Goal: Task Accomplishment & Management: Use online tool/utility

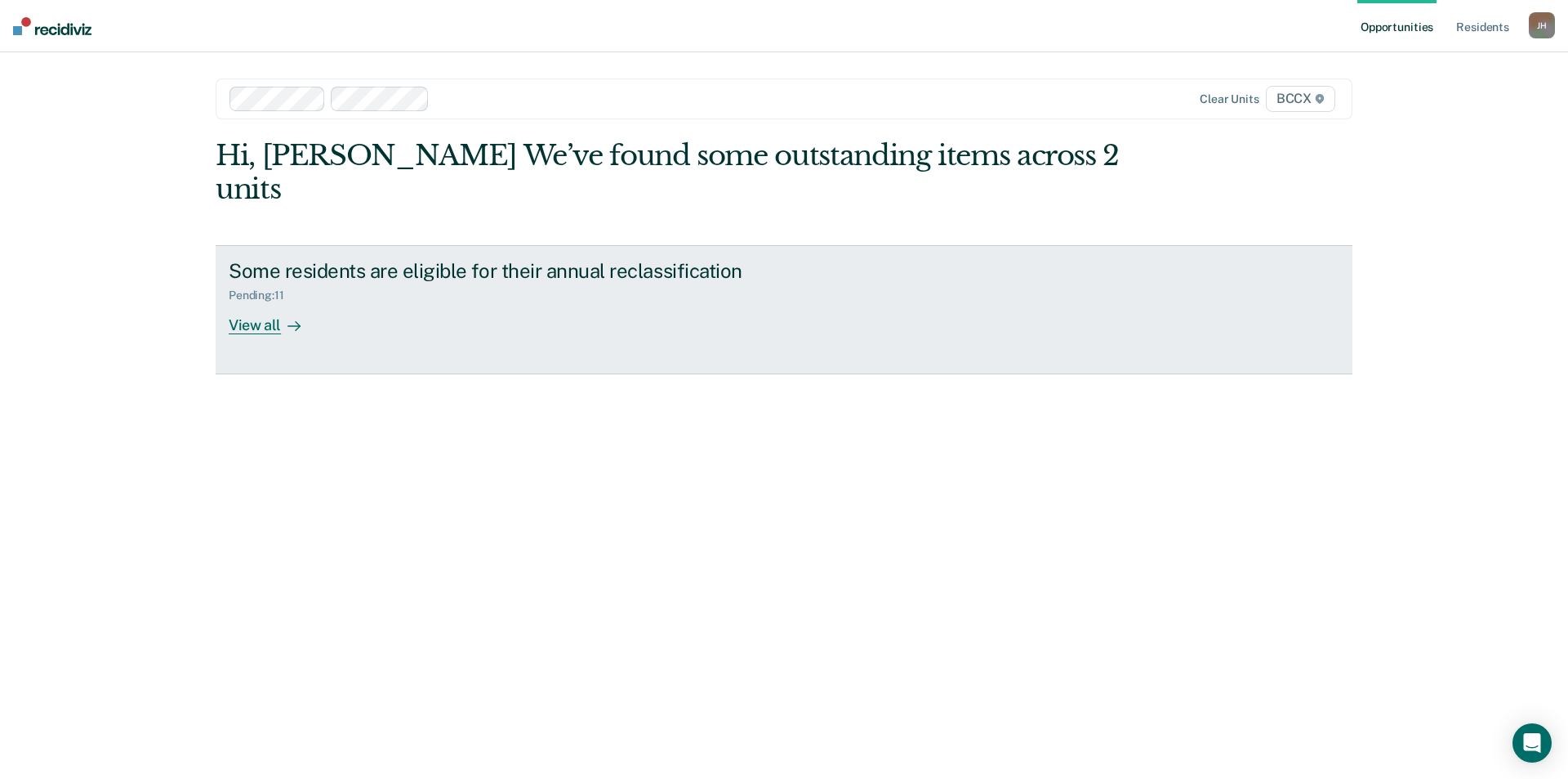
click at [272, 302] on div "View all" at bounding box center [274, 318] width 91 height 32
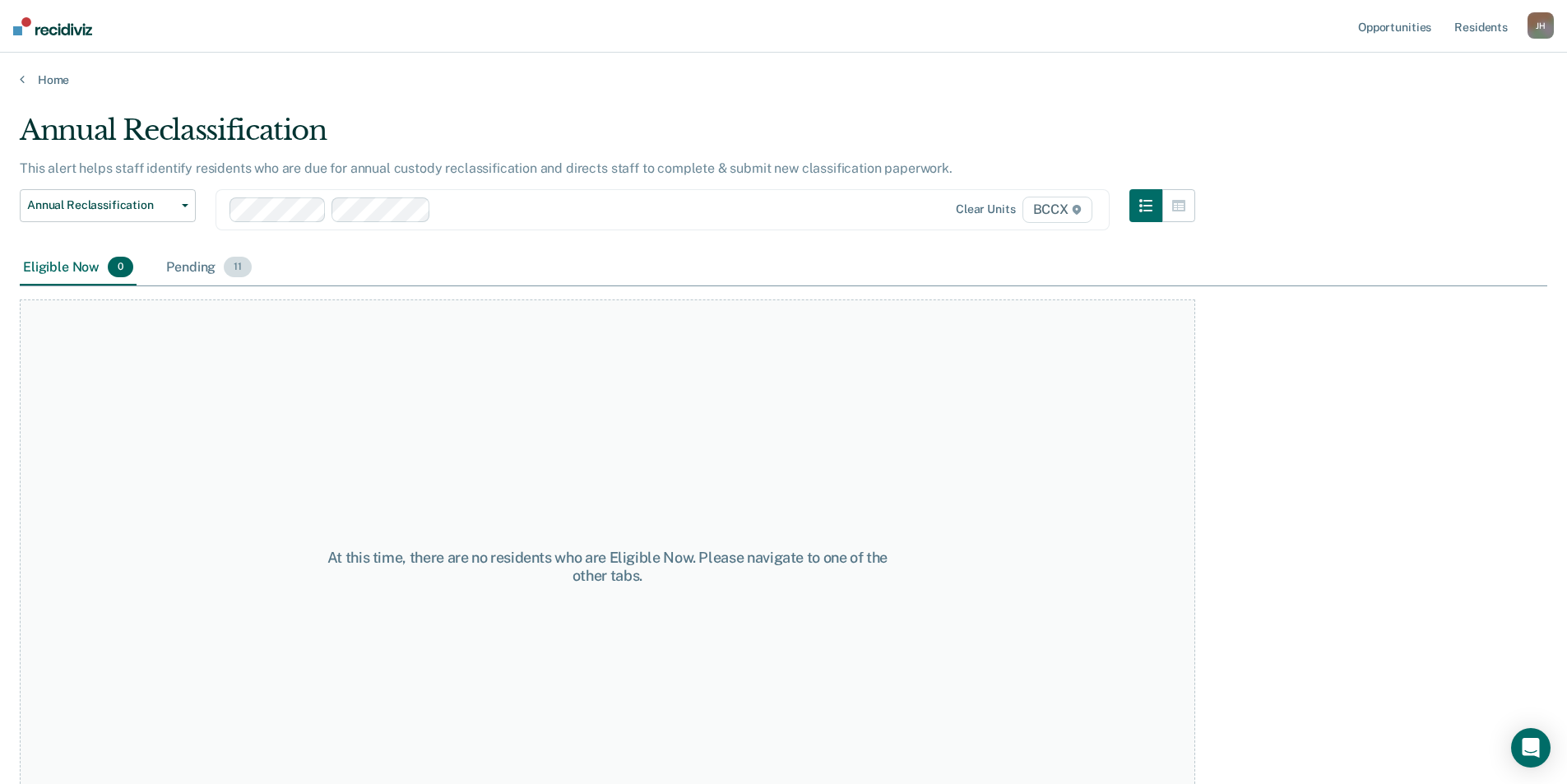
click at [198, 264] on div "Pending 11" at bounding box center [209, 268] width 92 height 36
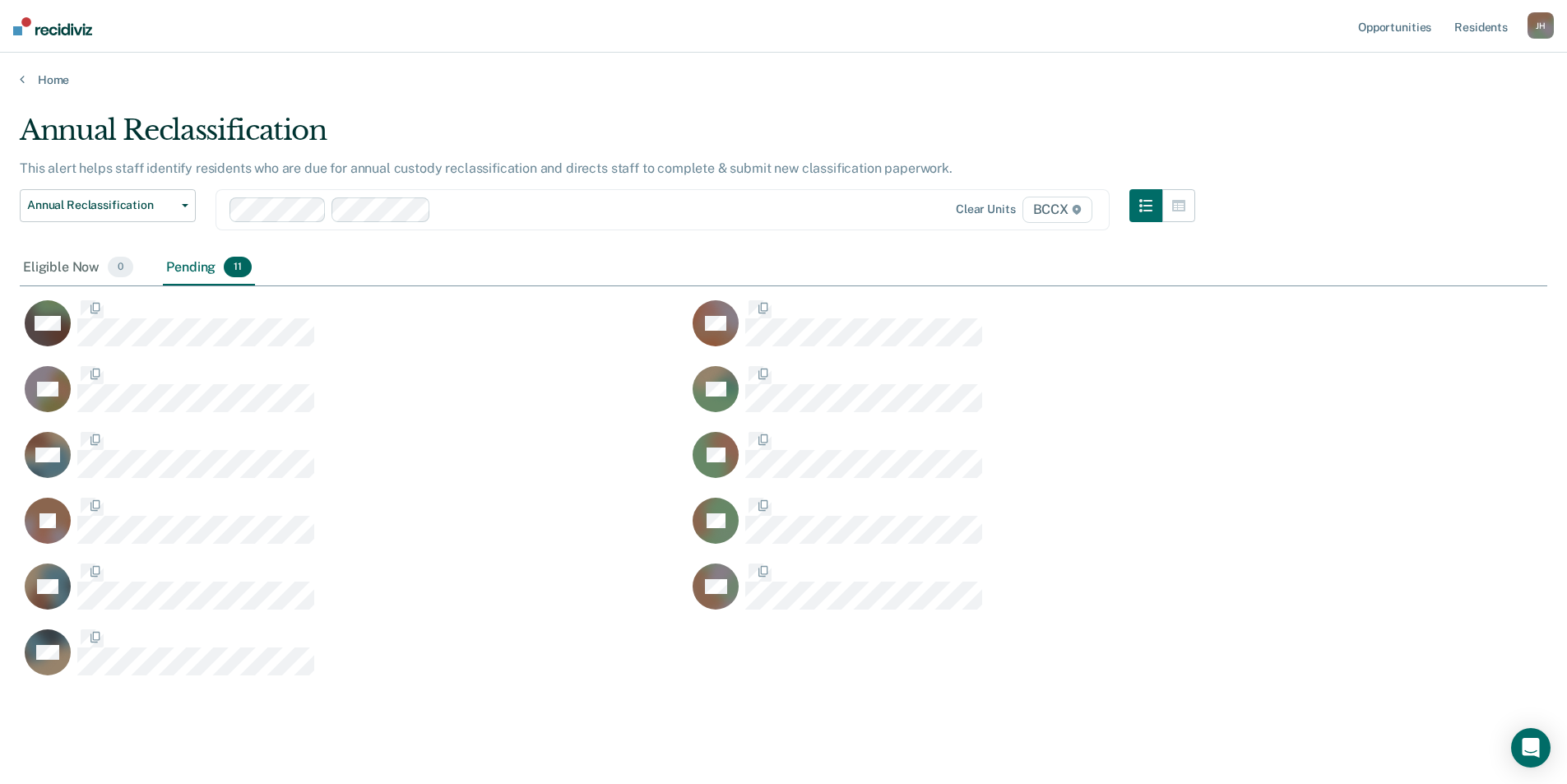
scroll to position [565, 1515]
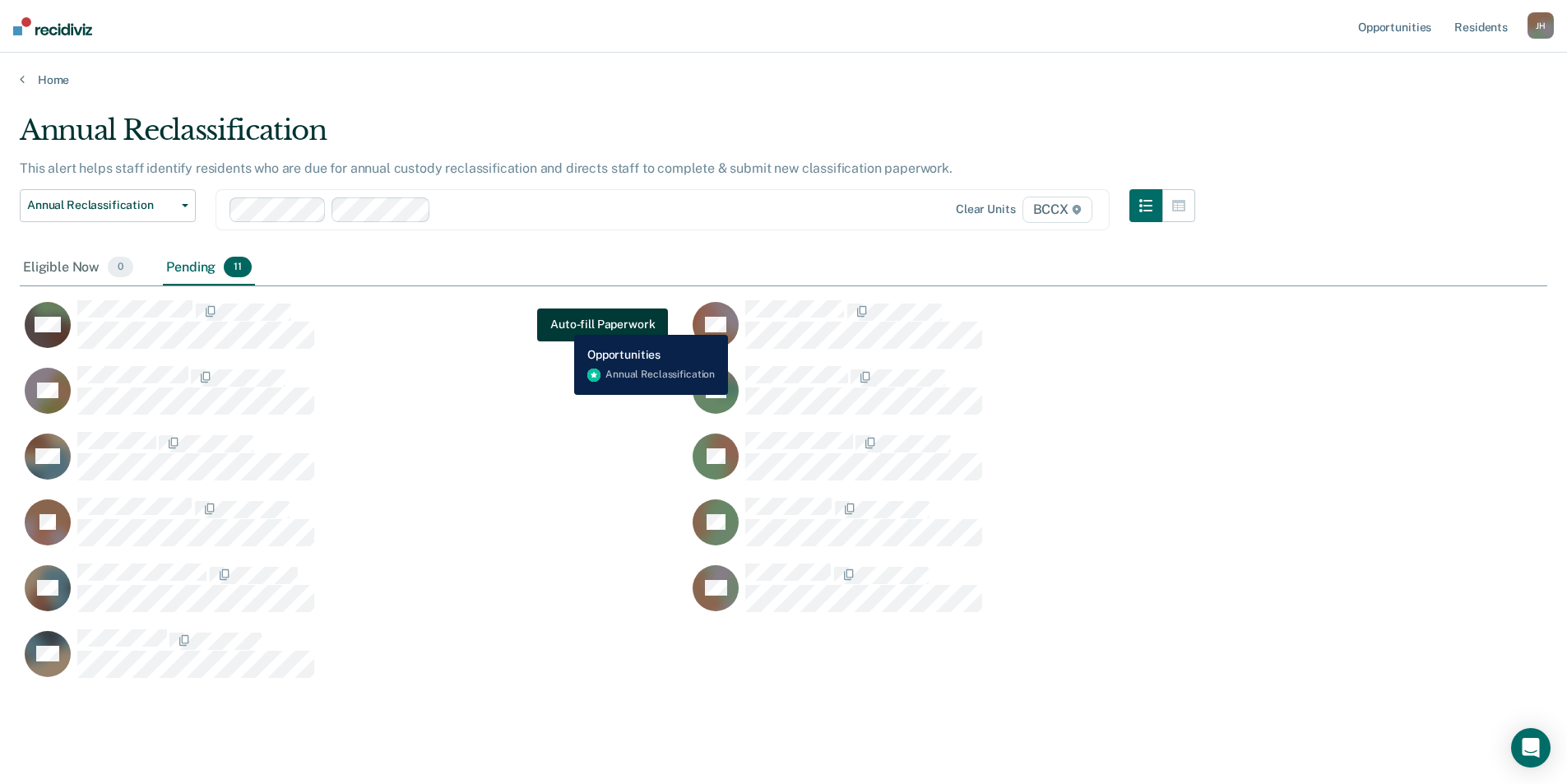
click at [562, 322] on button "Auto-fill Paperwork" at bounding box center [602, 324] width 131 height 33
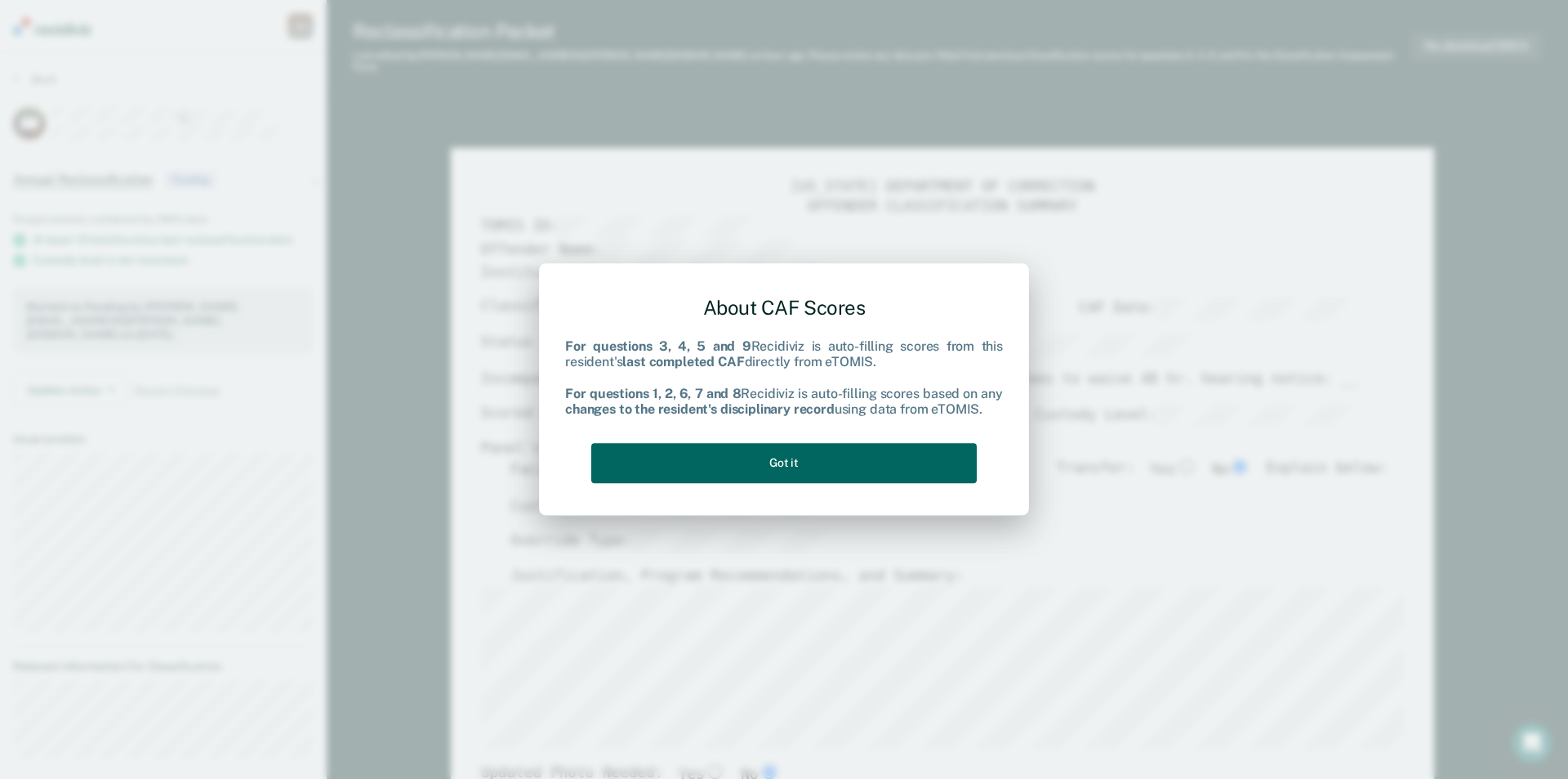
click at [786, 463] on button "Got it" at bounding box center [784, 463] width 385 height 40
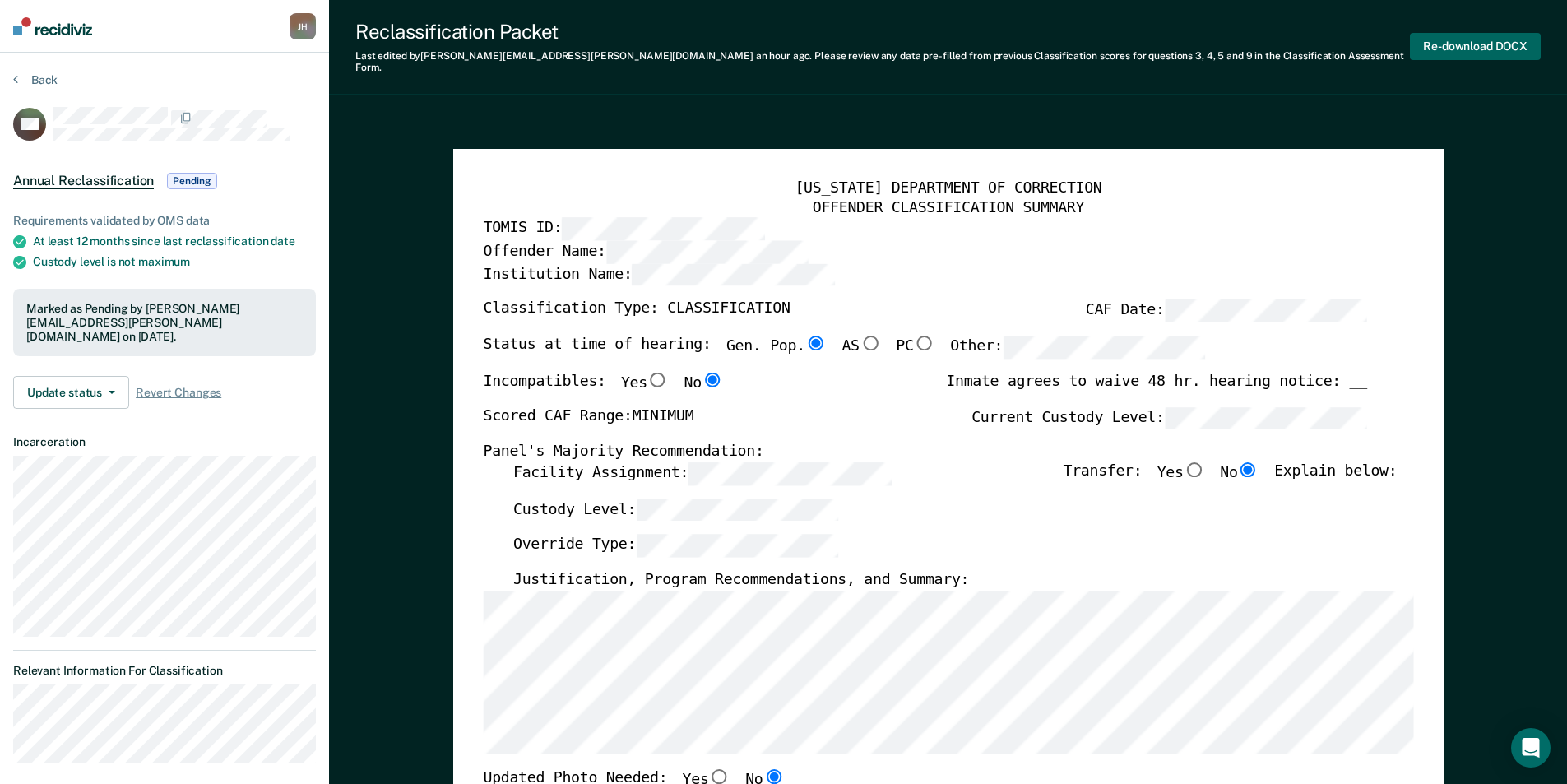
click at [1477, 42] on button "Re-download DOCX" at bounding box center [1475, 46] width 131 height 27
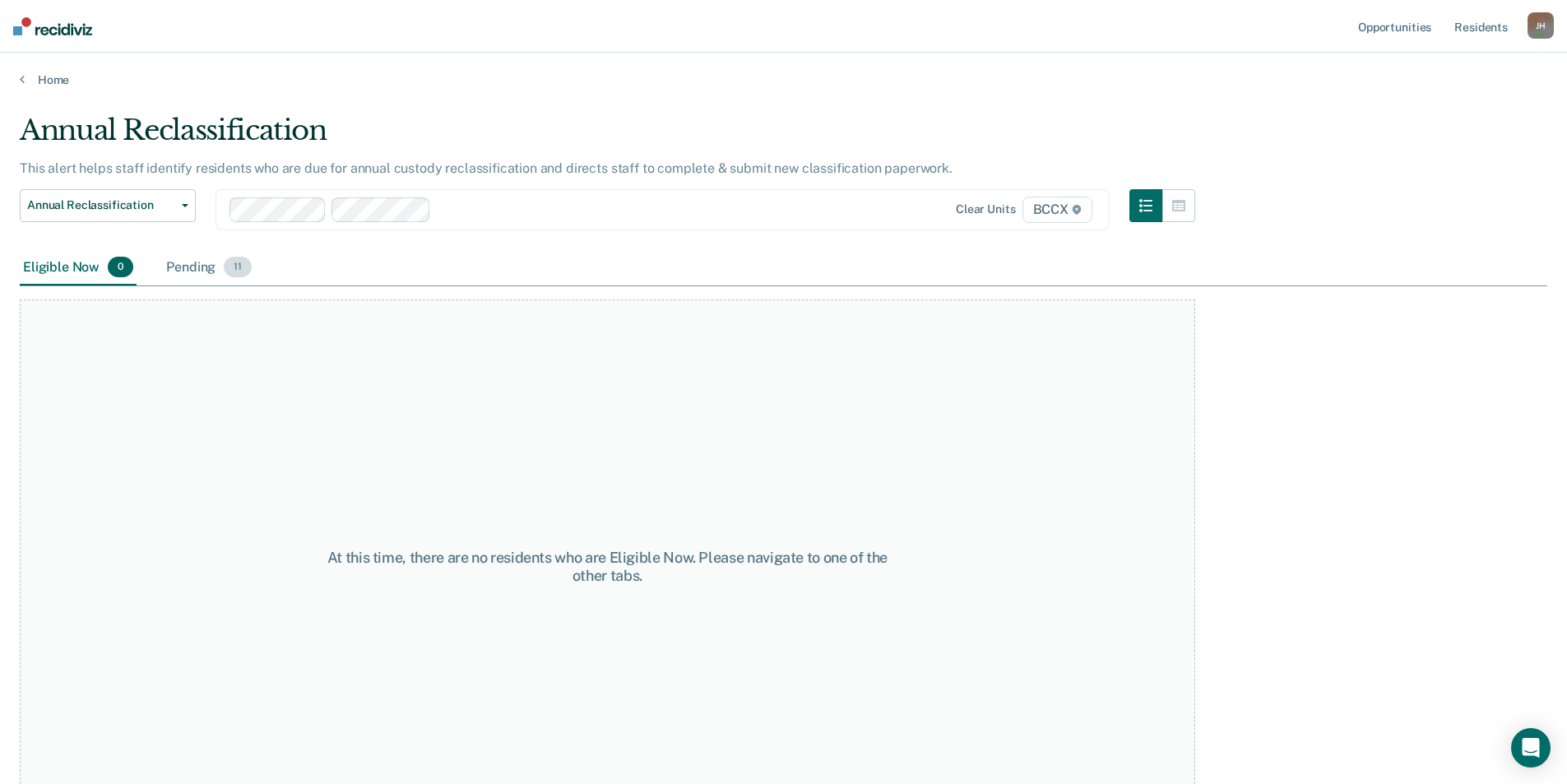
click at [175, 267] on div "Pending 11" at bounding box center [209, 268] width 92 height 36
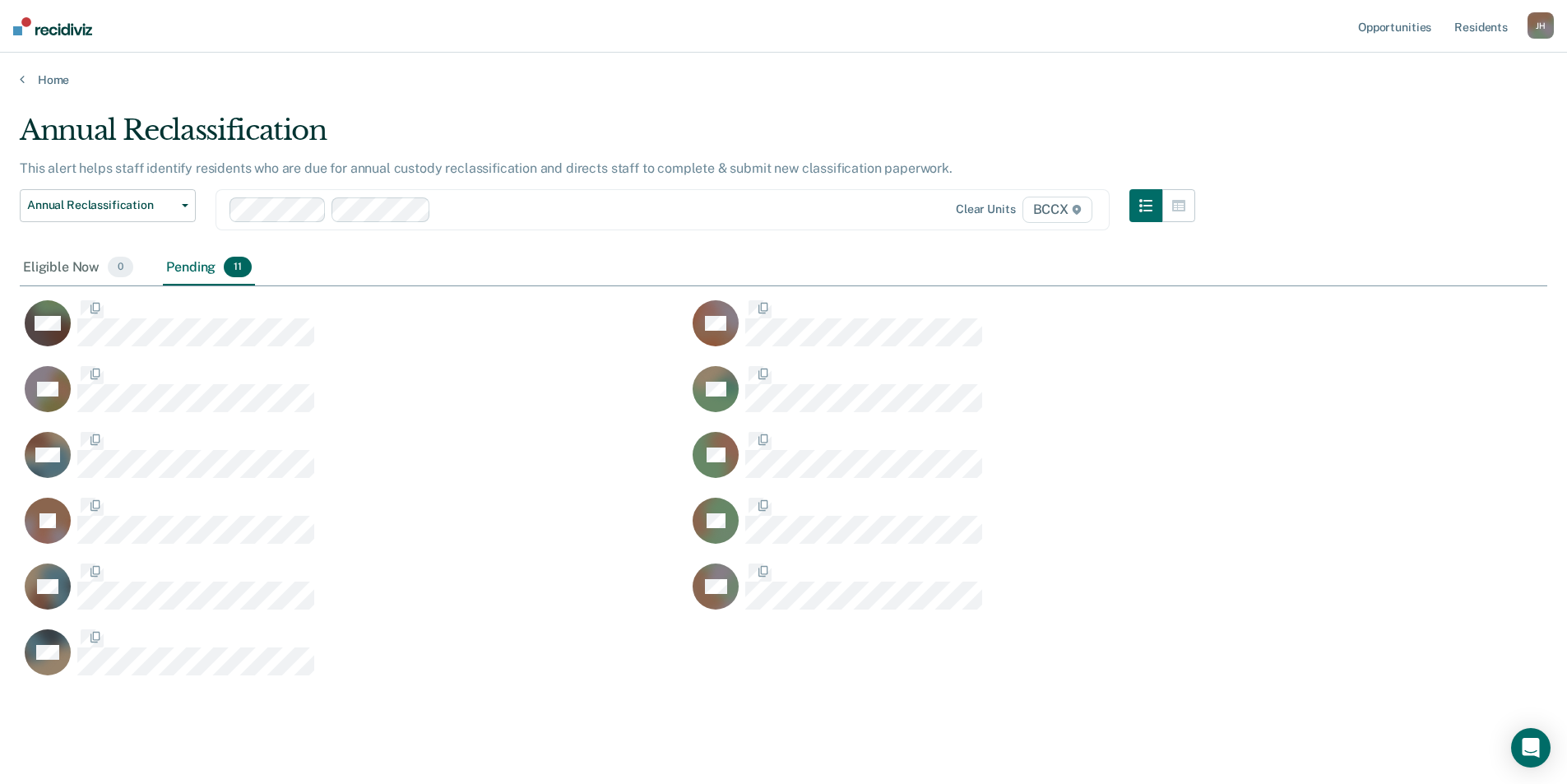
scroll to position [565, 1515]
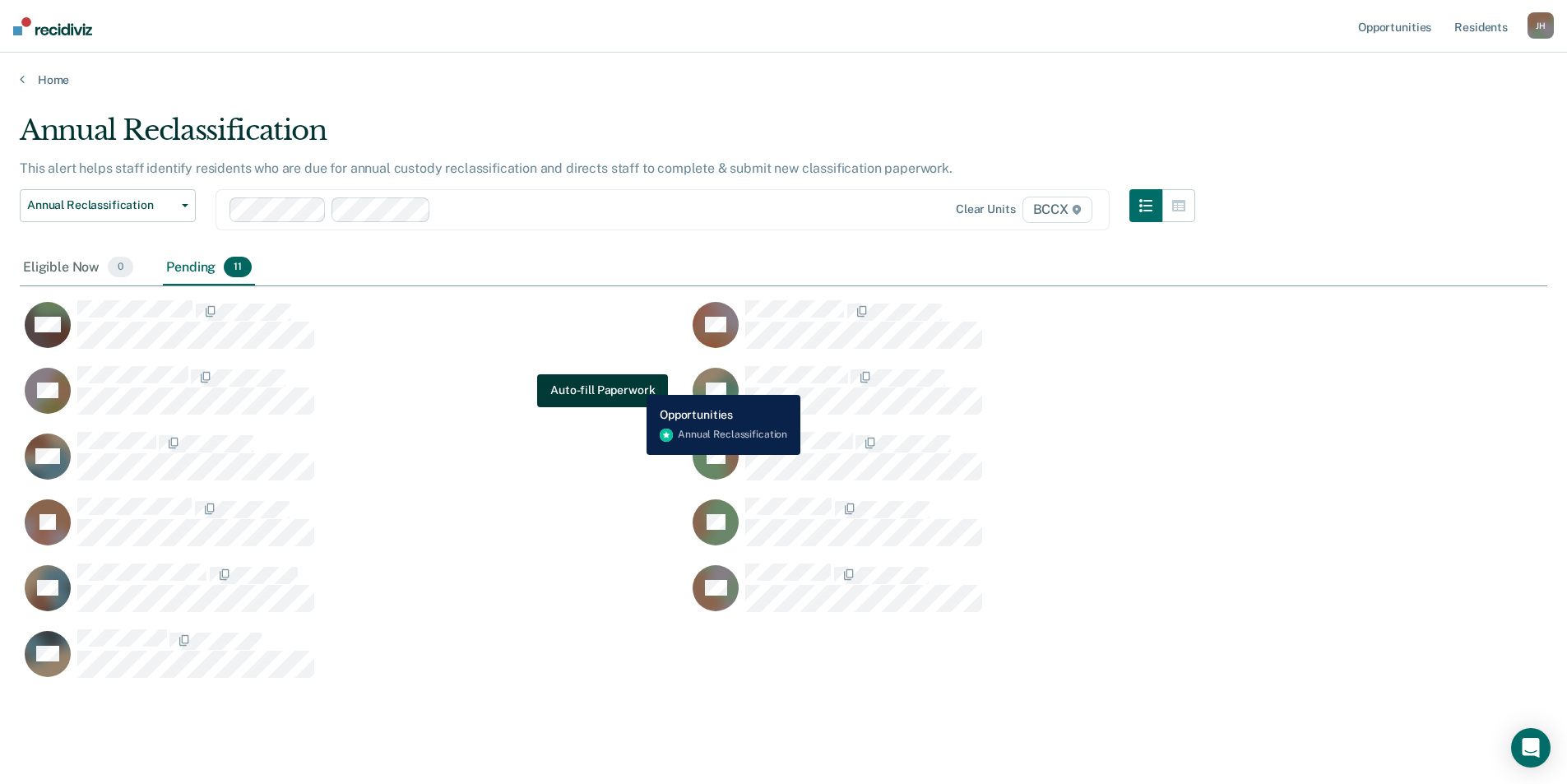
click at [635, 382] on button "Auto-fill Paperwork" at bounding box center [602, 390] width 131 height 33
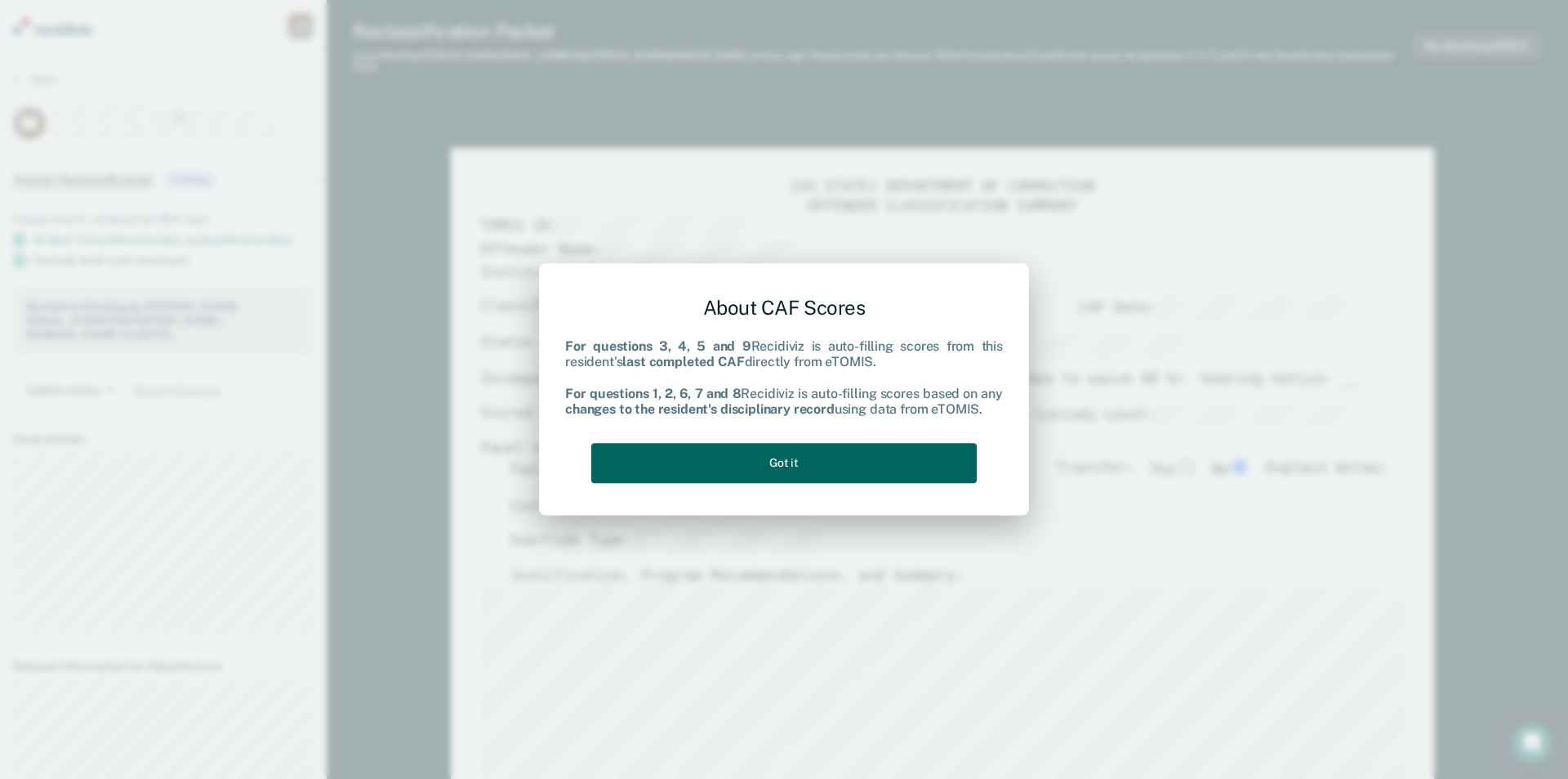
click at [784, 461] on button "Got it" at bounding box center [784, 463] width 385 height 40
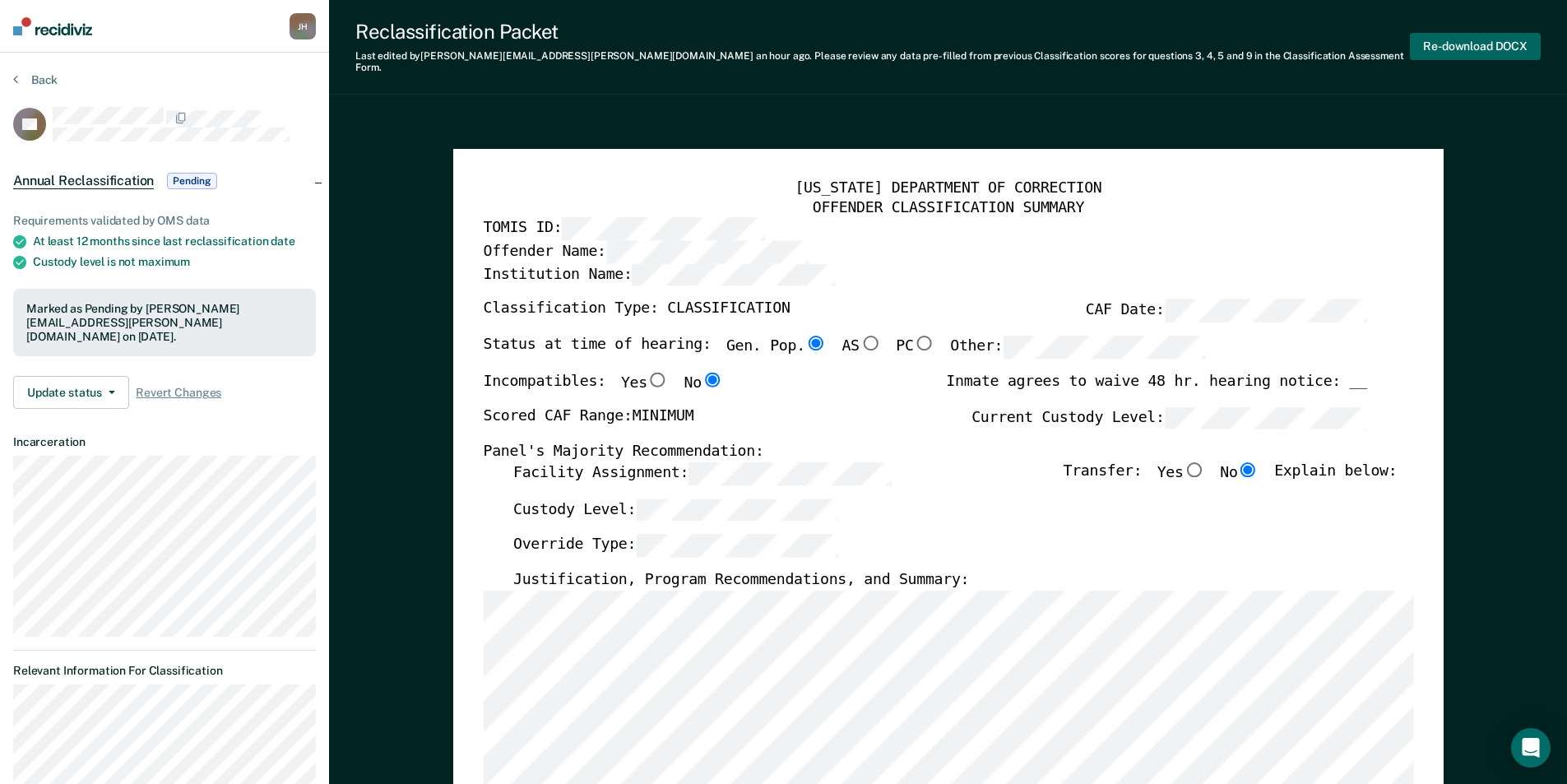
click at [1440, 33] on button "Re-download DOCX" at bounding box center [1475, 46] width 131 height 27
type textarea "x"
click at [1342, 29] on div "Reclassification Packet Last edited by [PERSON_NAME][EMAIL_ADDRESS][PERSON_NAME…" at bounding box center [948, 47] width 1239 height 95
